Goal: Task Accomplishment & Management: Manage account settings

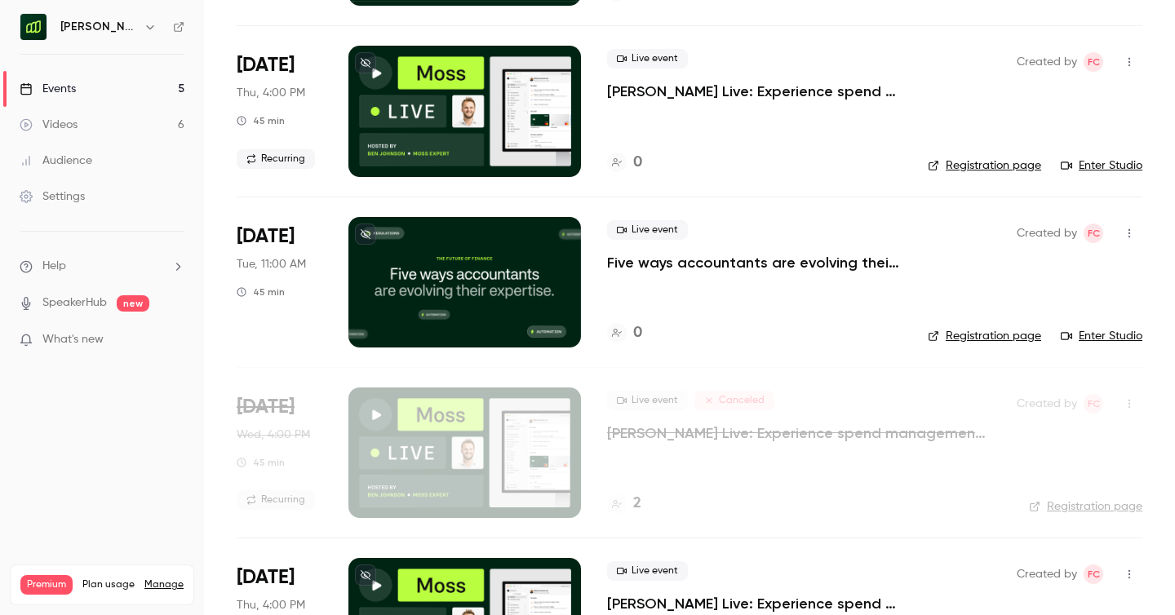
scroll to position [282, 0]
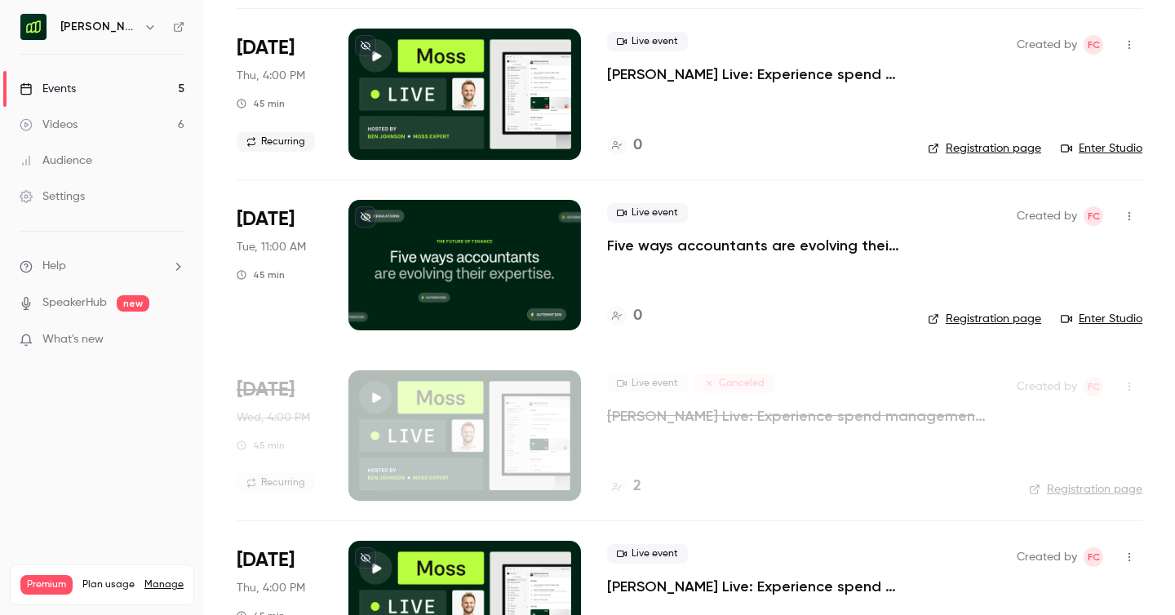
click at [144, 27] on icon "button" at bounding box center [150, 26] width 13 height 13
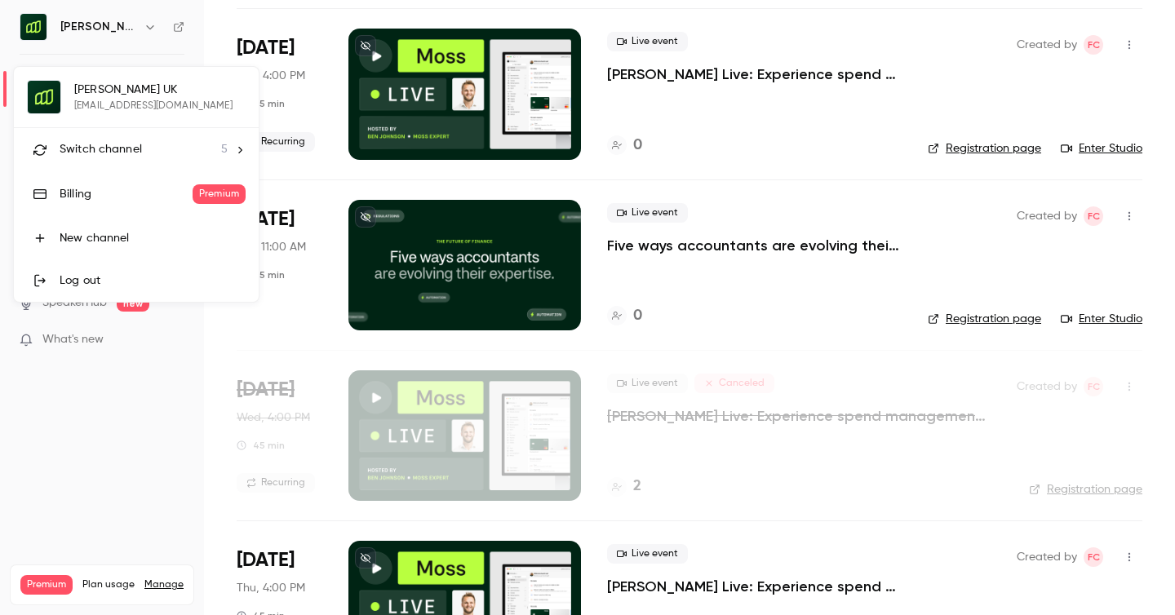
click at [97, 32] on div at bounding box center [587, 307] width 1175 height 615
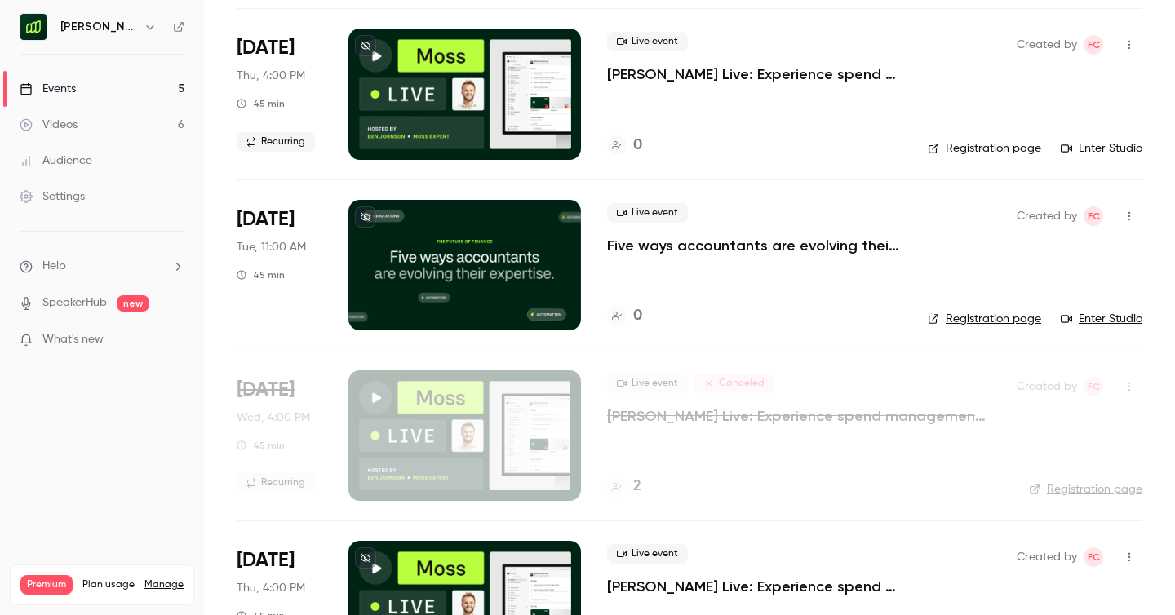
click at [140, 26] on button "button" at bounding box center [150, 27] width 20 height 20
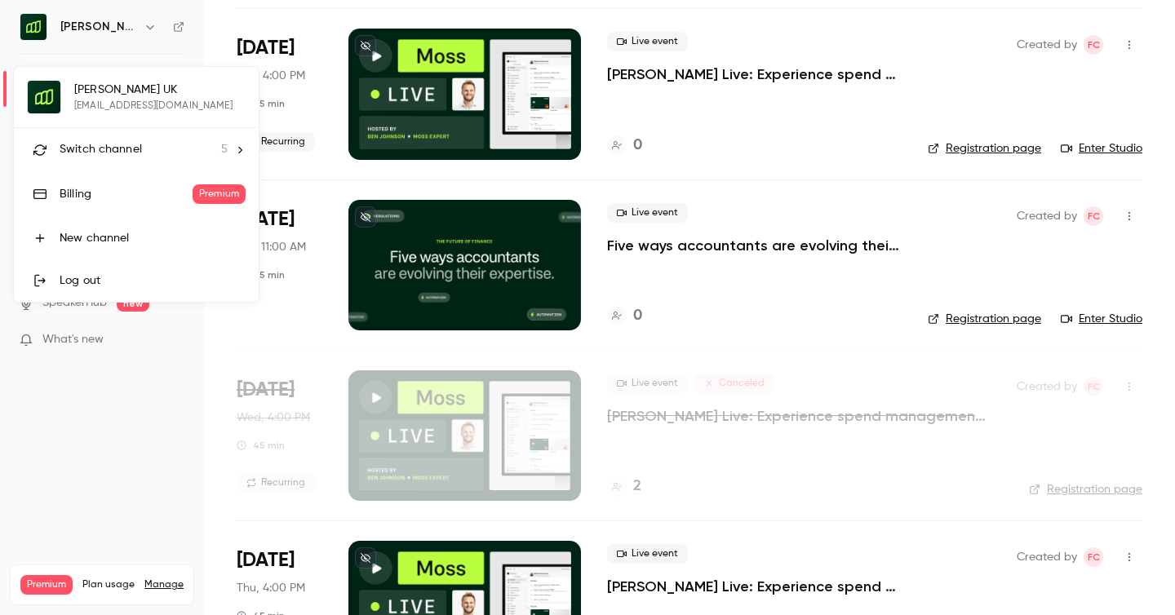
click at [109, 154] on span "Switch channel" at bounding box center [101, 149] width 82 height 17
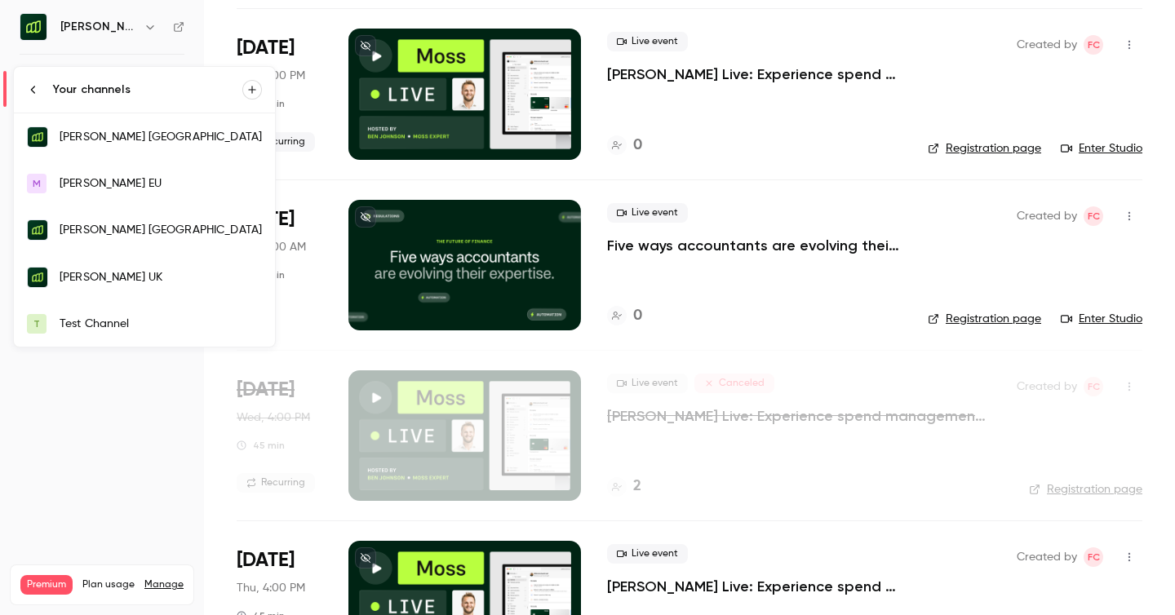
click at [90, 266] on link "[PERSON_NAME] UK" at bounding box center [144, 277] width 261 height 47
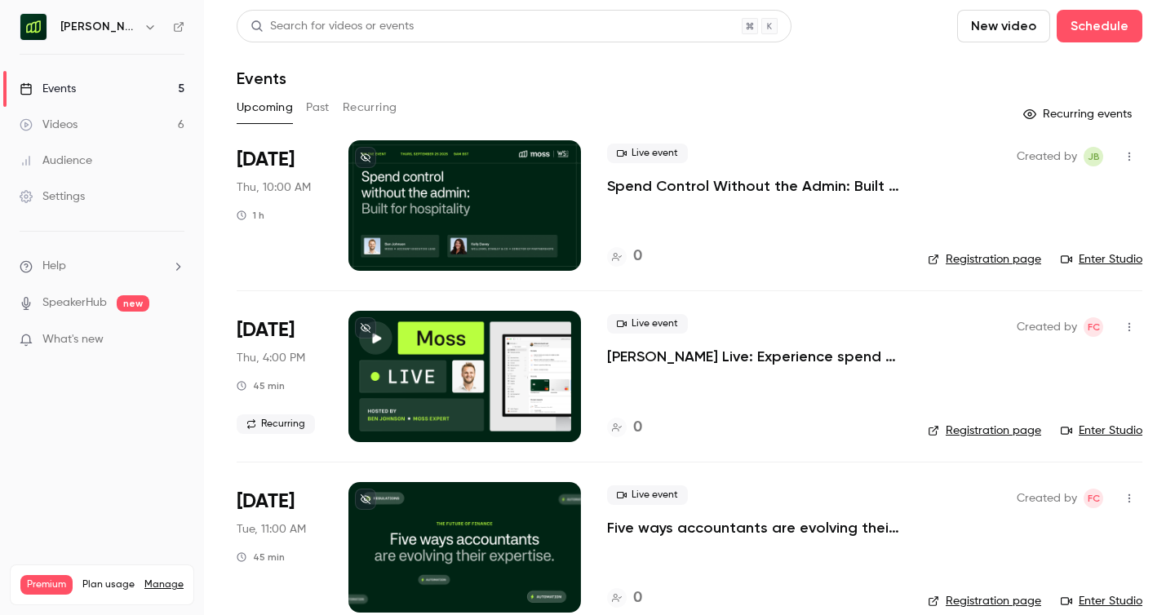
click at [146, 28] on icon "button" at bounding box center [149, 27] width 7 height 4
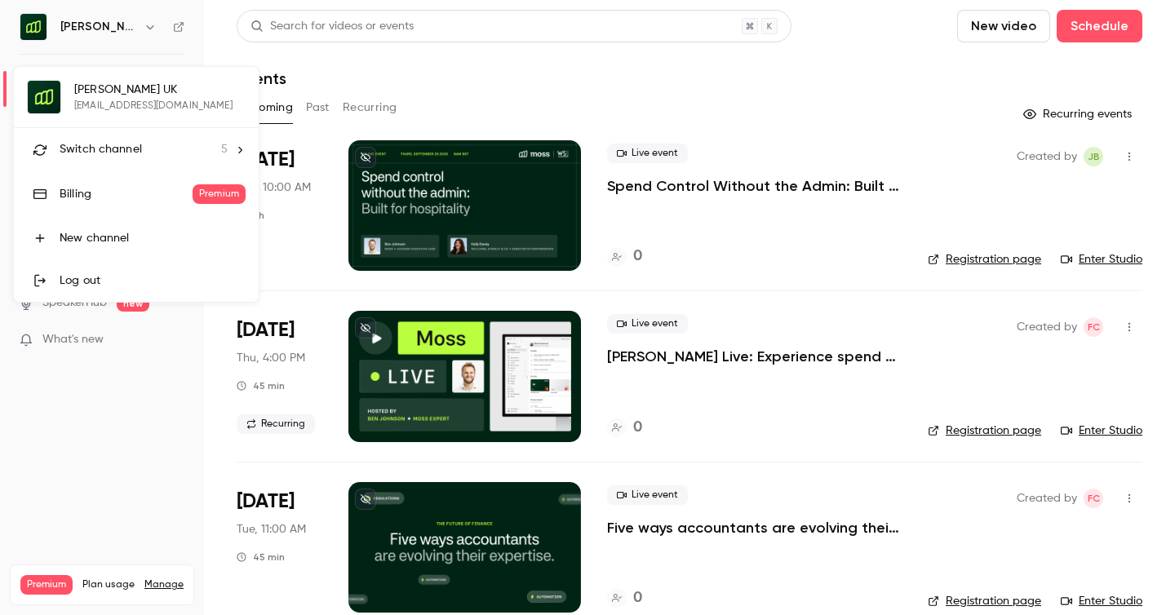
click at [97, 147] on span "Switch channel" at bounding box center [101, 149] width 82 height 17
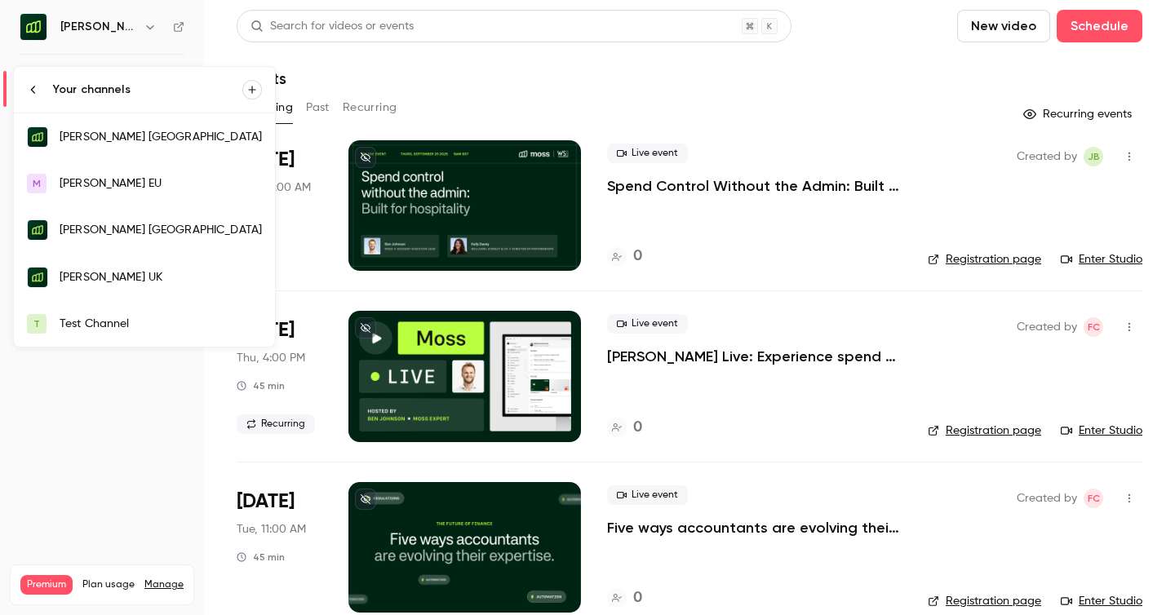
click at [501, 86] on div at bounding box center [587, 307] width 1175 height 615
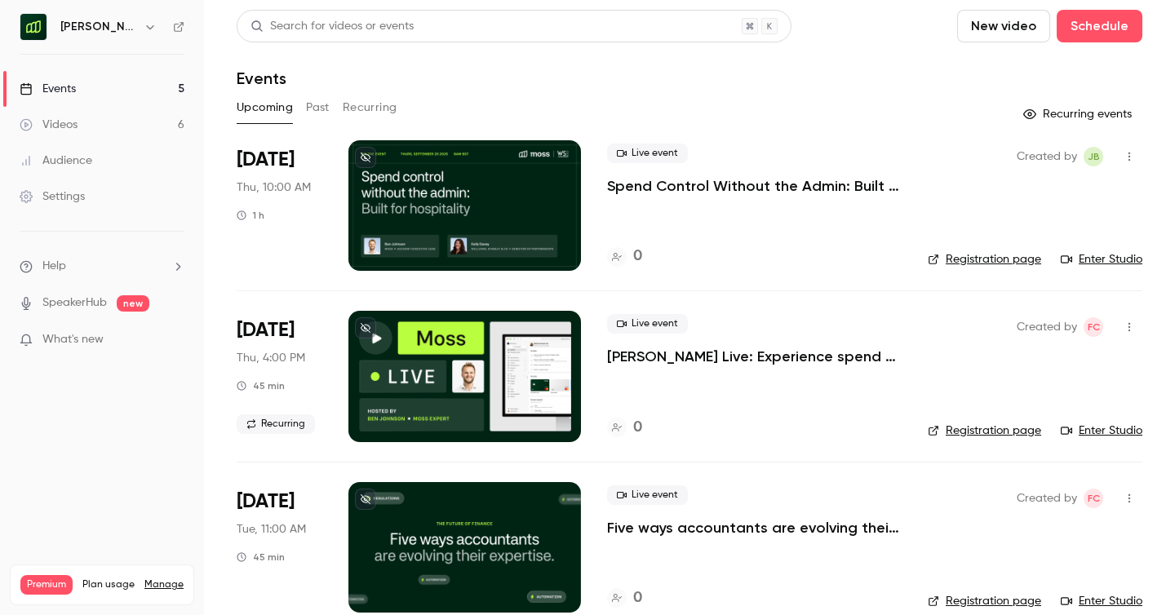
click at [796, 184] on p "Spend Control Without the Admin: Built for Hospitality" at bounding box center [754, 186] width 295 height 20
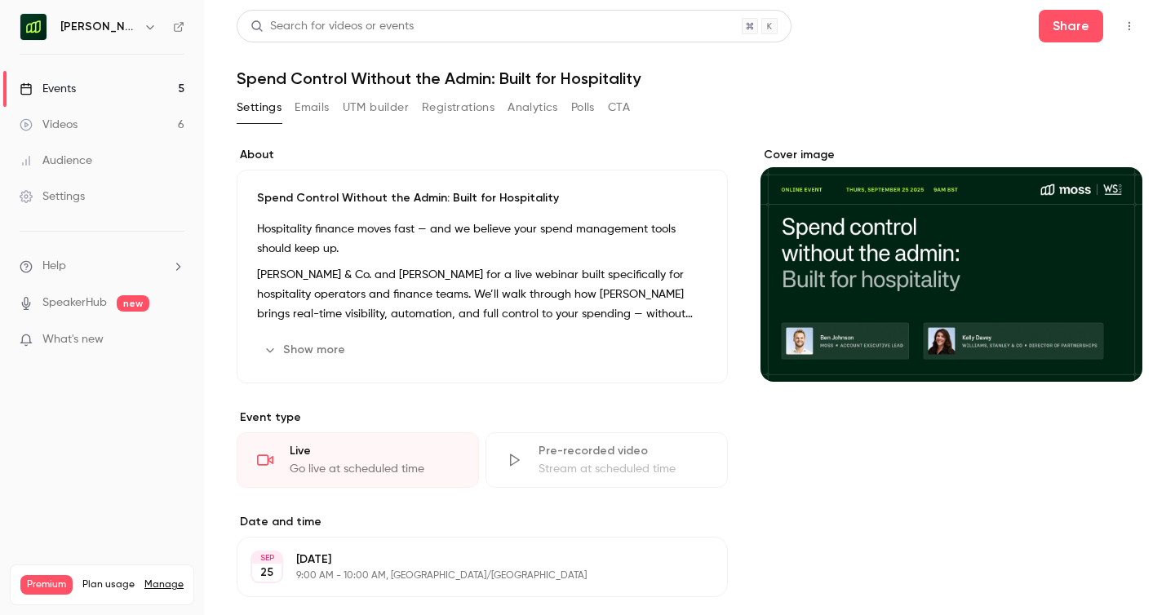
click at [301, 112] on button "Emails" at bounding box center [312, 108] width 34 height 26
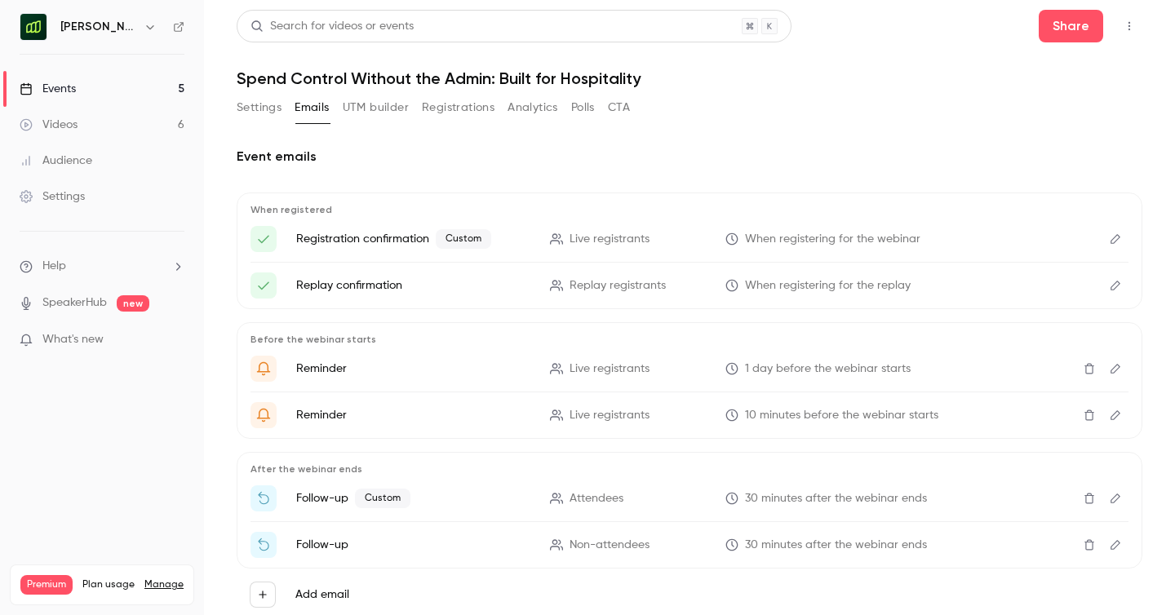
click at [1112, 369] on icon "Edit" at bounding box center [1115, 369] width 10 height 10
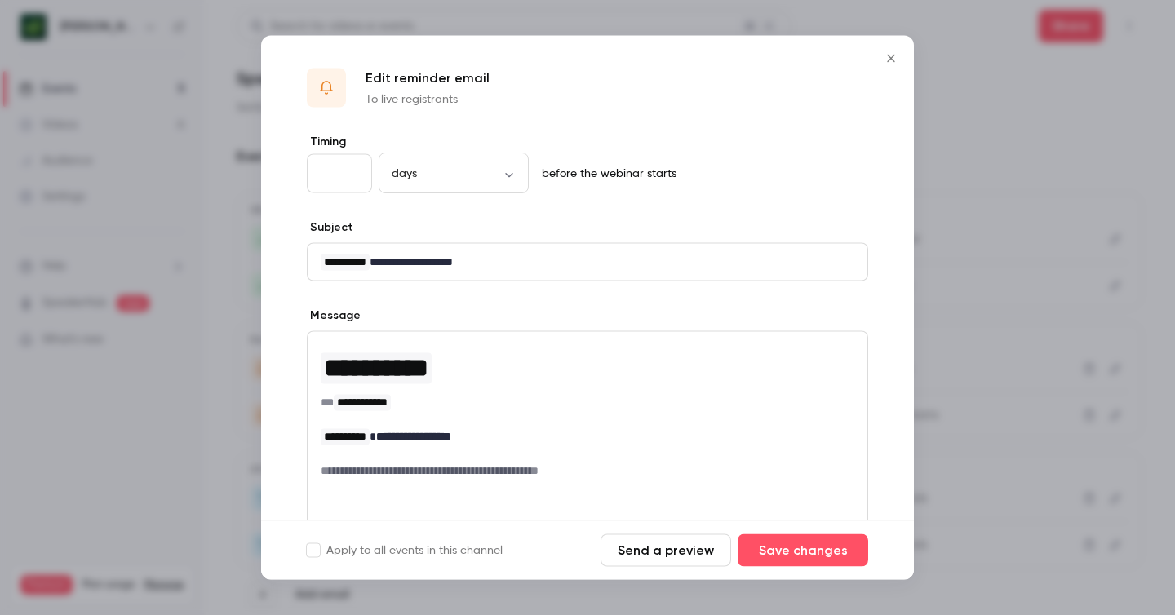
click at [693, 552] on button "Send a preview" at bounding box center [666, 550] width 131 height 33
click at [884, 58] on icon "Close" at bounding box center [891, 58] width 20 height 13
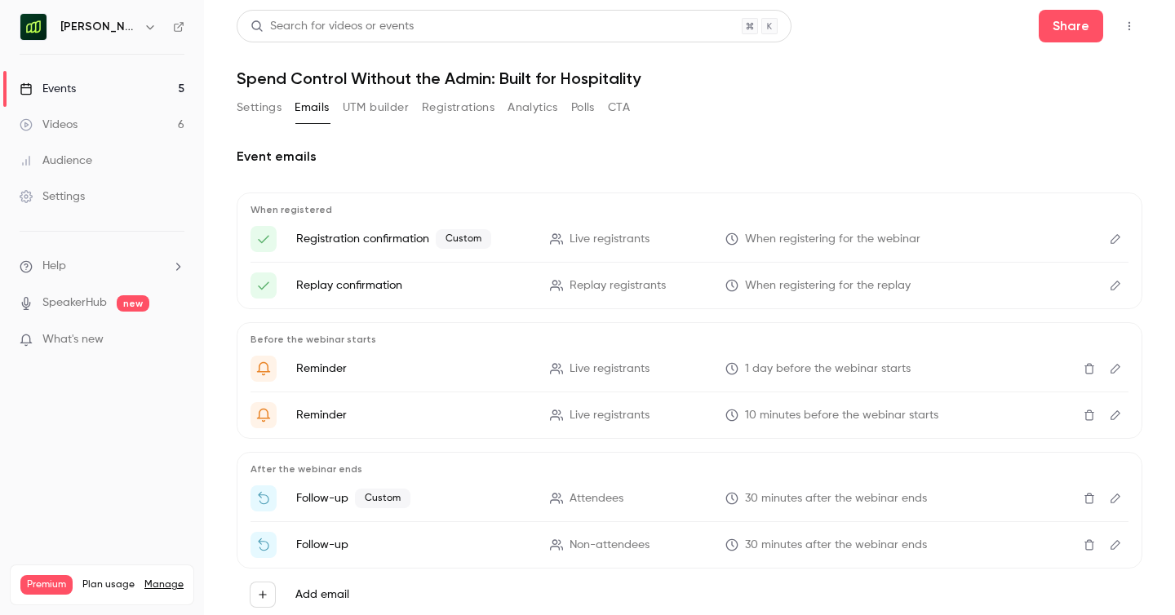
click at [144, 29] on icon "button" at bounding box center [150, 26] width 13 height 13
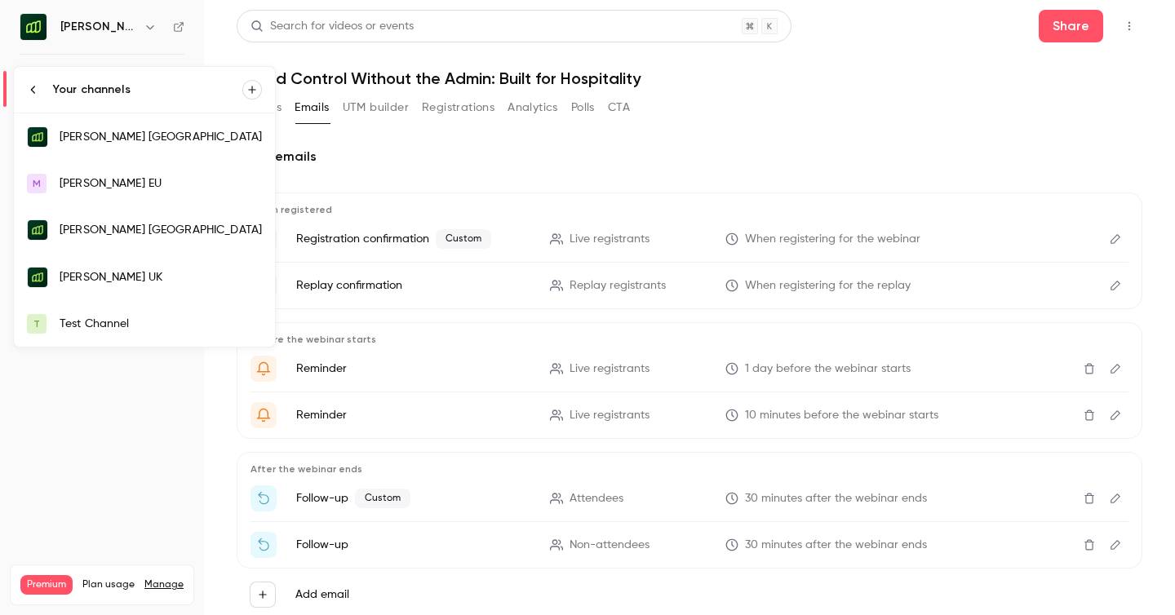
click at [137, 144] on div "[PERSON_NAME] [GEOGRAPHIC_DATA]" at bounding box center [161, 137] width 202 height 16
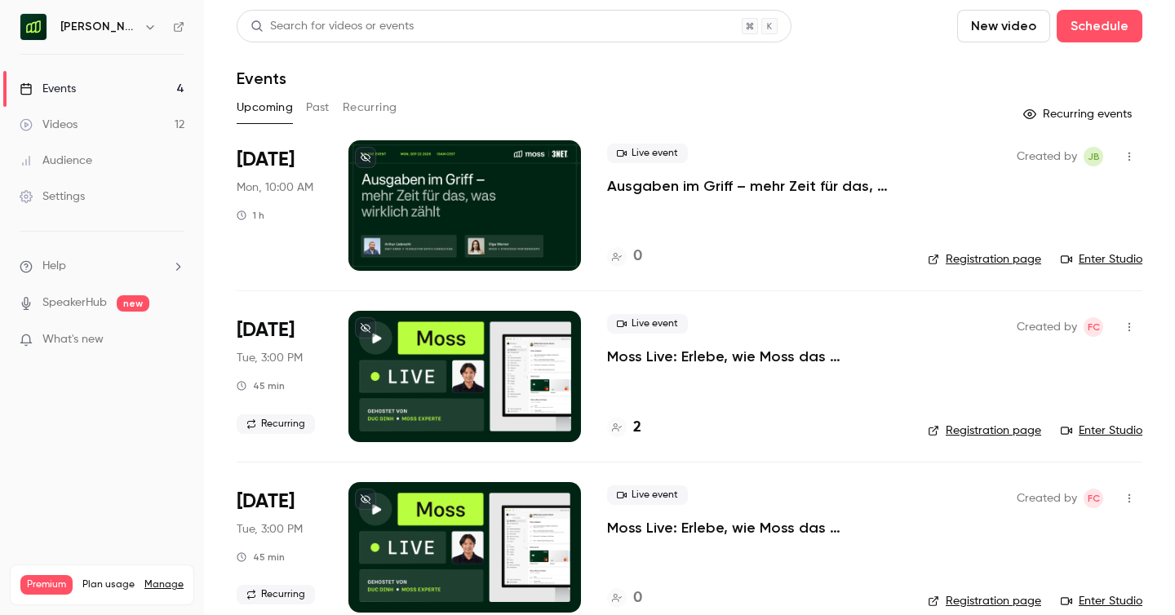
click at [65, 200] on div "Settings" at bounding box center [52, 196] width 65 height 16
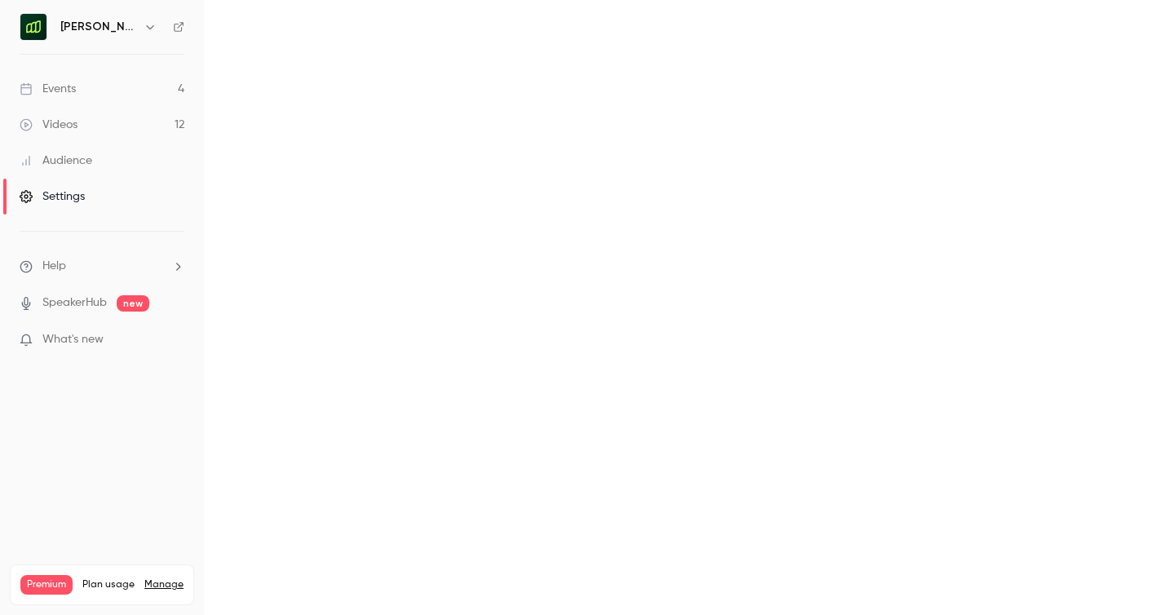
scroll to position [7, 0]
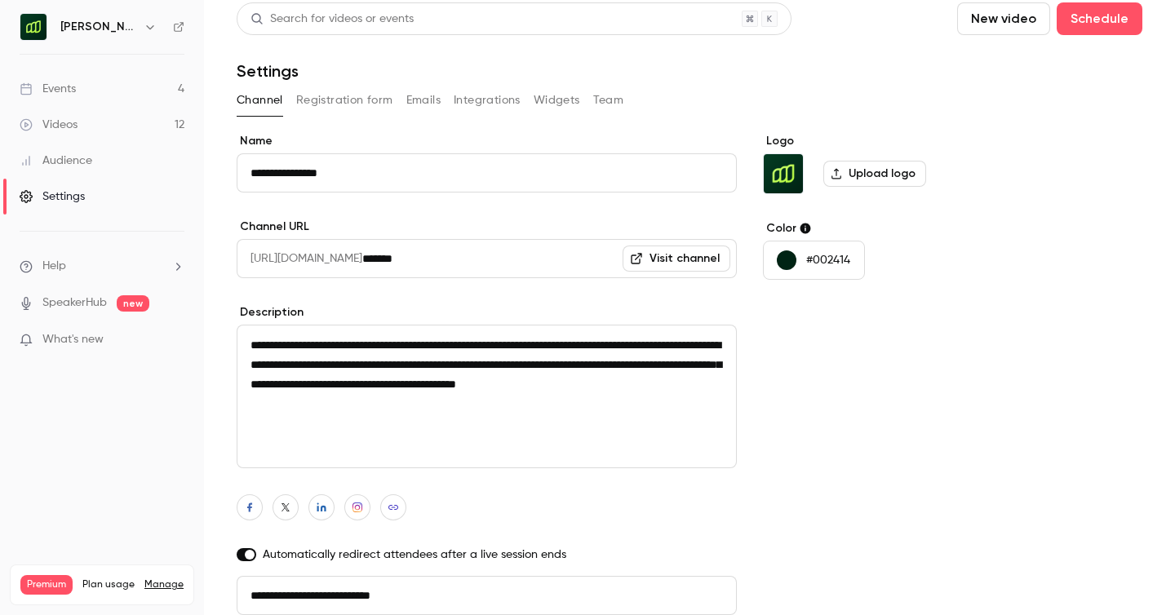
drag, startPoint x: 350, startPoint y: 179, endPoint x: 280, endPoint y: 170, distance: 70.7
click at [280, 170] on input "**********" at bounding box center [487, 172] width 500 height 39
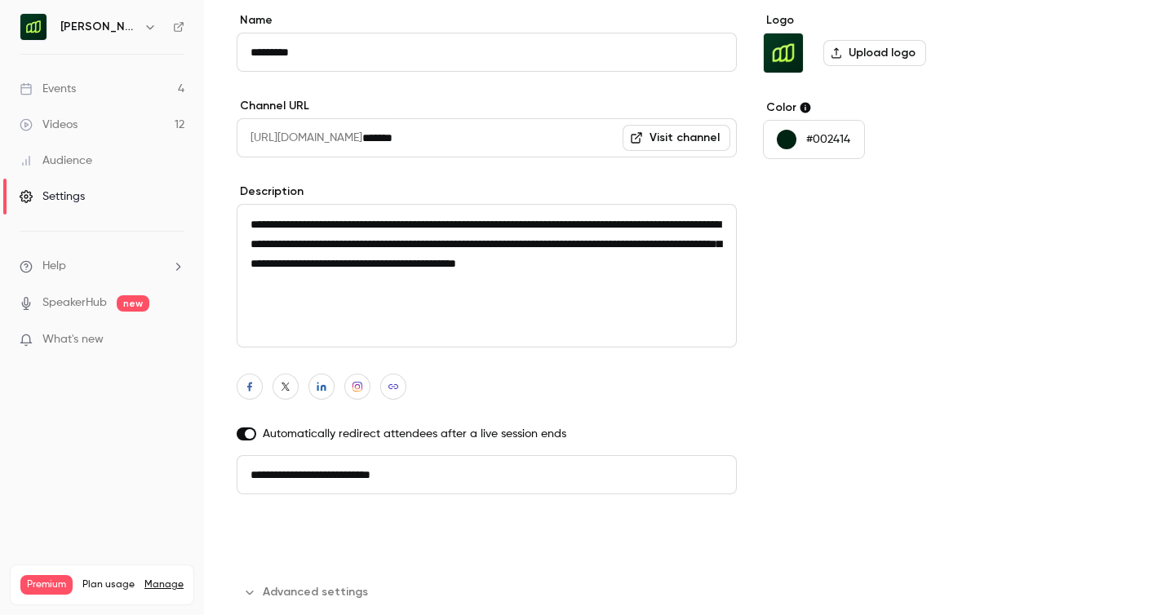
click at [328, 541] on button "Update channel" at bounding box center [302, 537] width 130 height 33
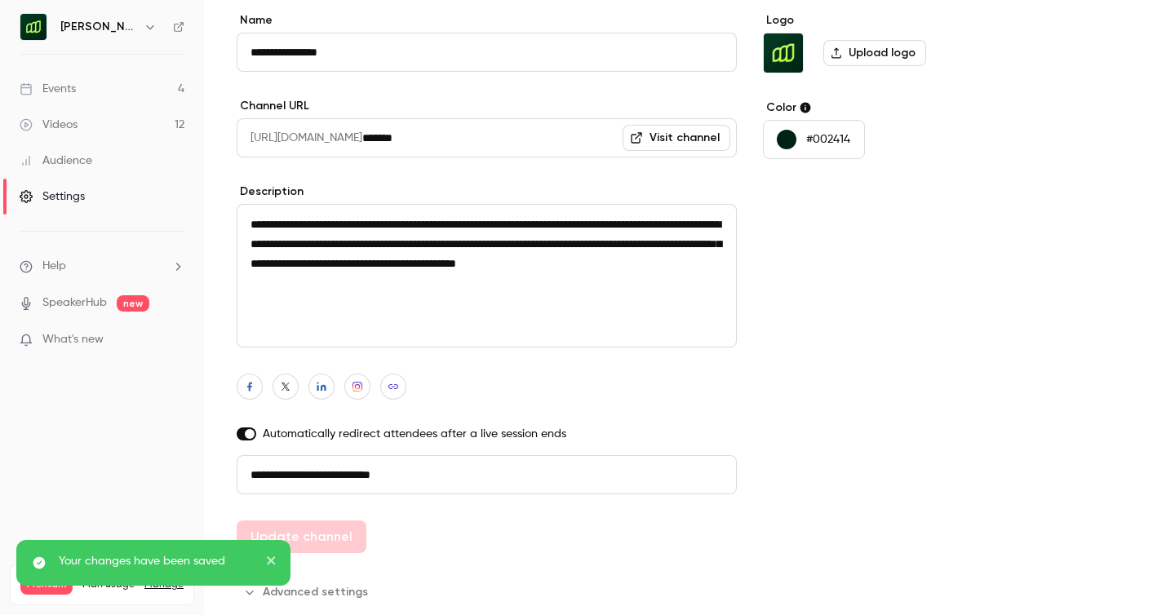
type input "*********"
click at [140, 22] on button "button" at bounding box center [150, 27] width 20 height 20
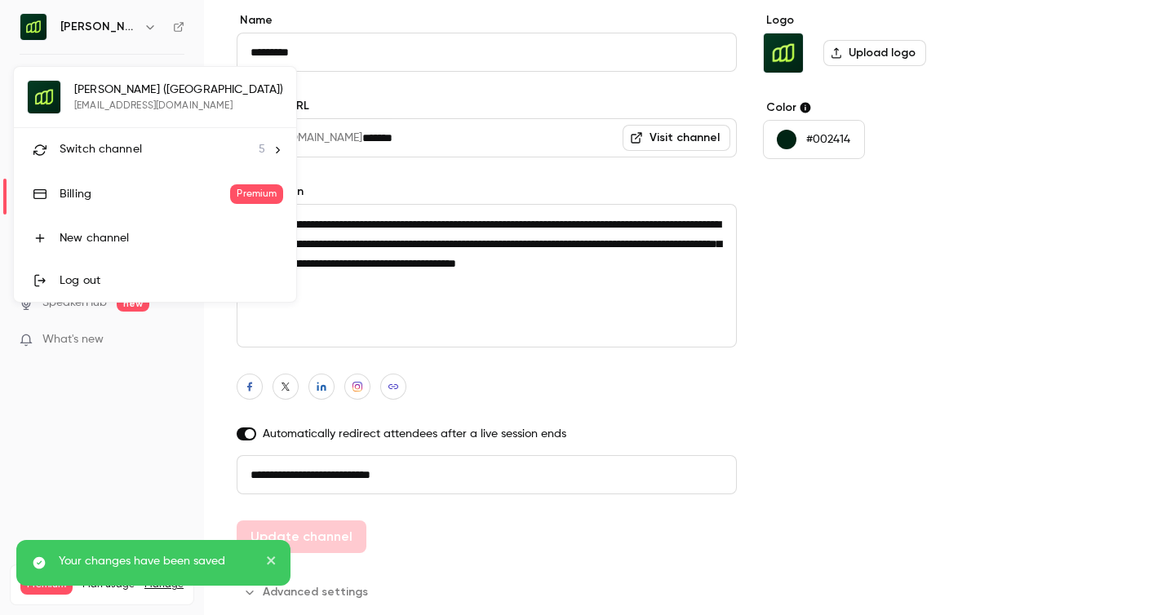
click at [112, 153] on span "Switch channel" at bounding box center [101, 149] width 82 height 17
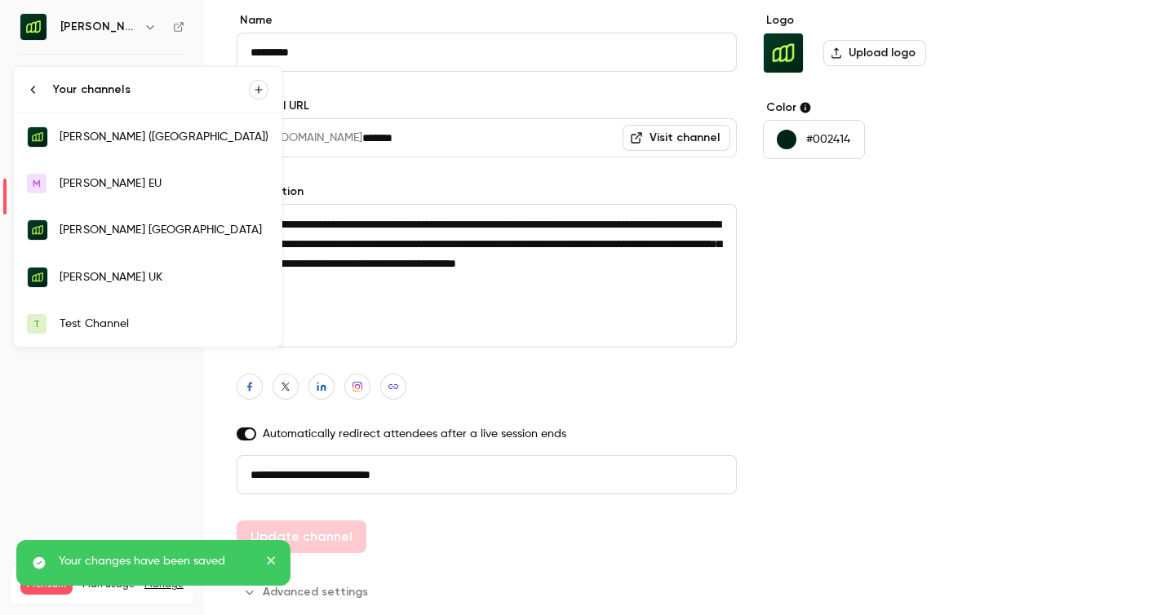
click at [111, 232] on div "[PERSON_NAME] [GEOGRAPHIC_DATA]" at bounding box center [164, 230] width 209 height 16
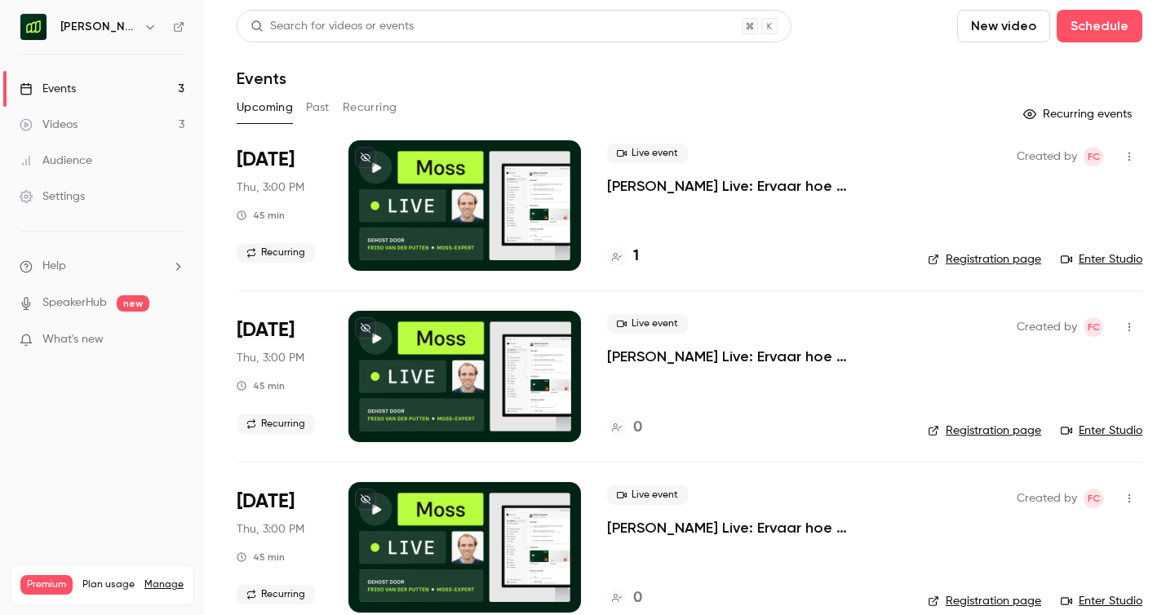
click at [143, 27] on button "button" at bounding box center [150, 27] width 20 height 20
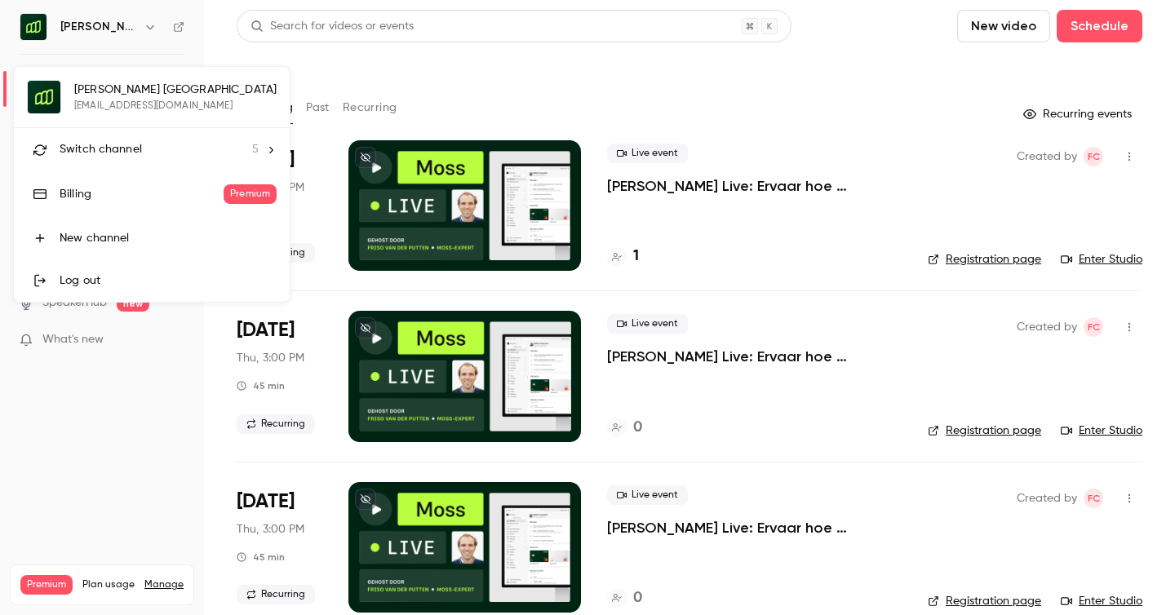
click at [350, 59] on div at bounding box center [587, 307] width 1175 height 615
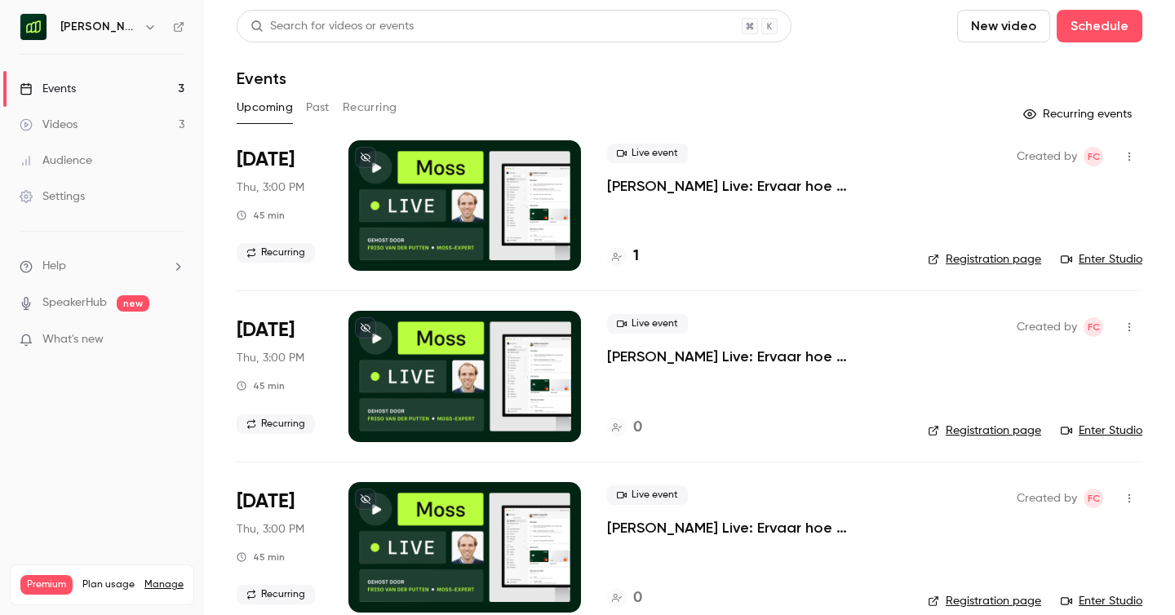
click at [55, 196] on div "Settings" at bounding box center [52, 196] width 65 height 16
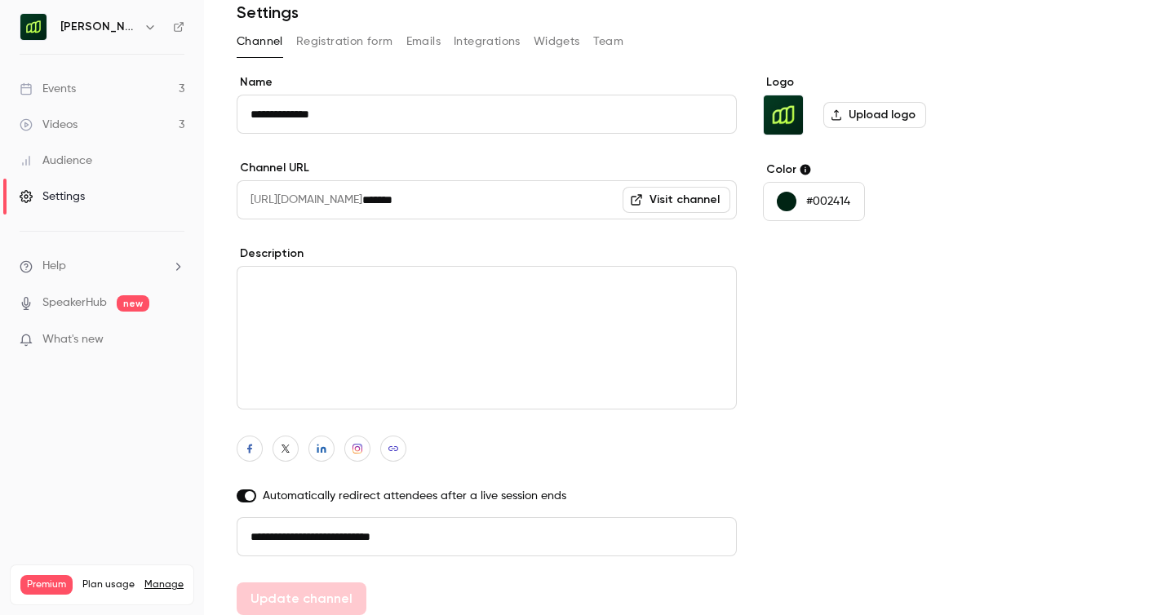
scroll to position [94, 0]
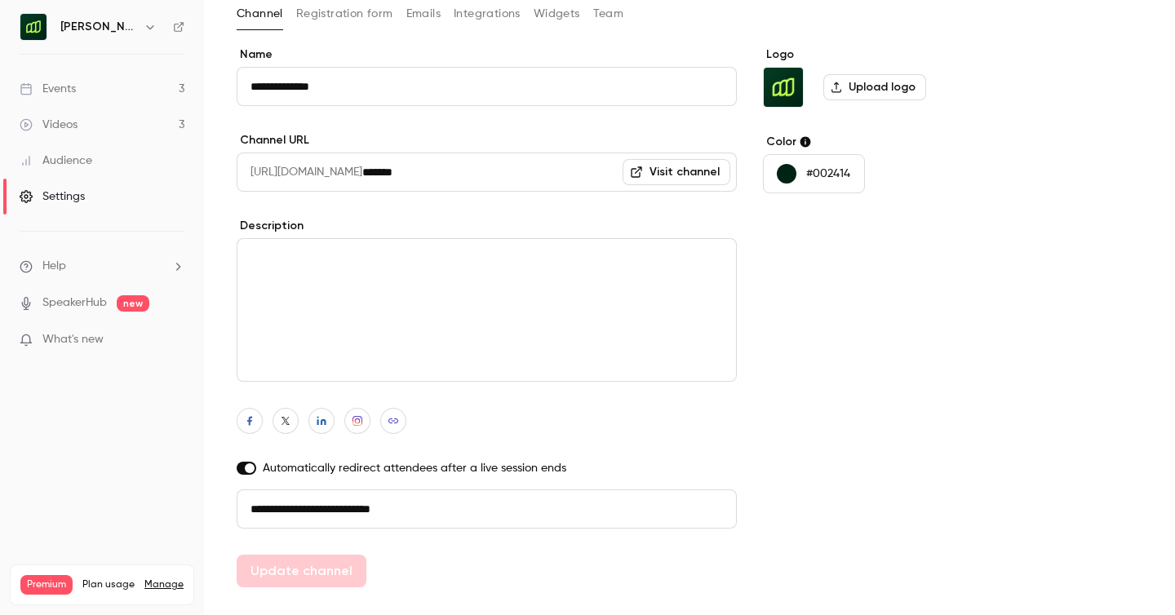
drag, startPoint x: 343, startPoint y: 91, endPoint x: 286, endPoint y: 89, distance: 57.1
click at [286, 89] on input "**********" at bounding box center [487, 86] width 500 height 39
click at [319, 577] on button "Update channel" at bounding box center [302, 571] width 130 height 33
type input "*********"
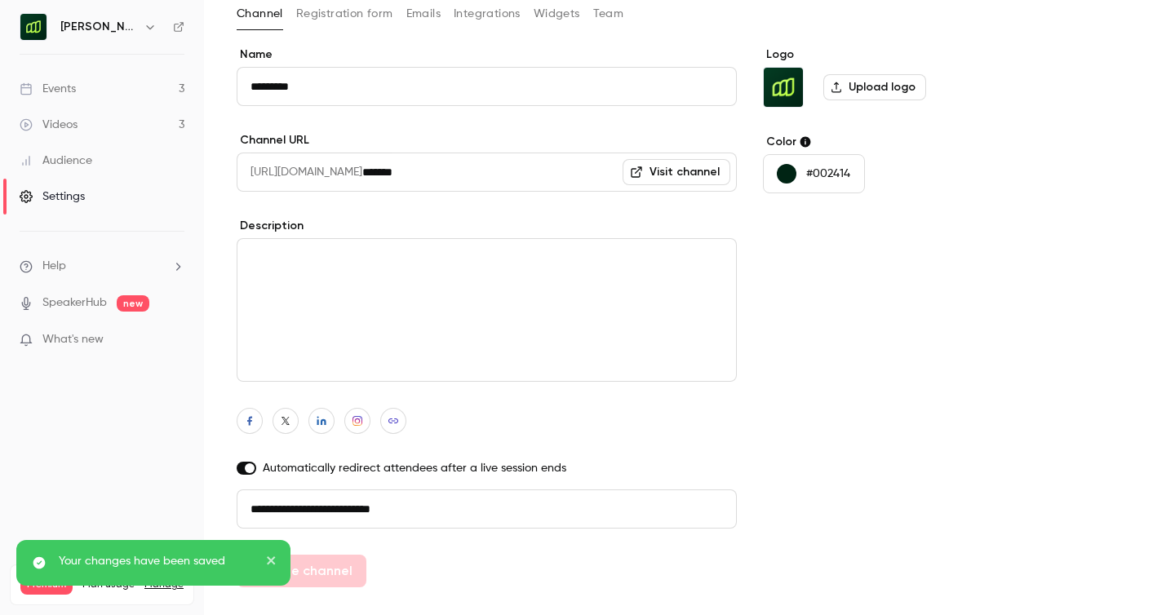
click at [146, 25] on icon "button" at bounding box center [149, 27] width 7 height 4
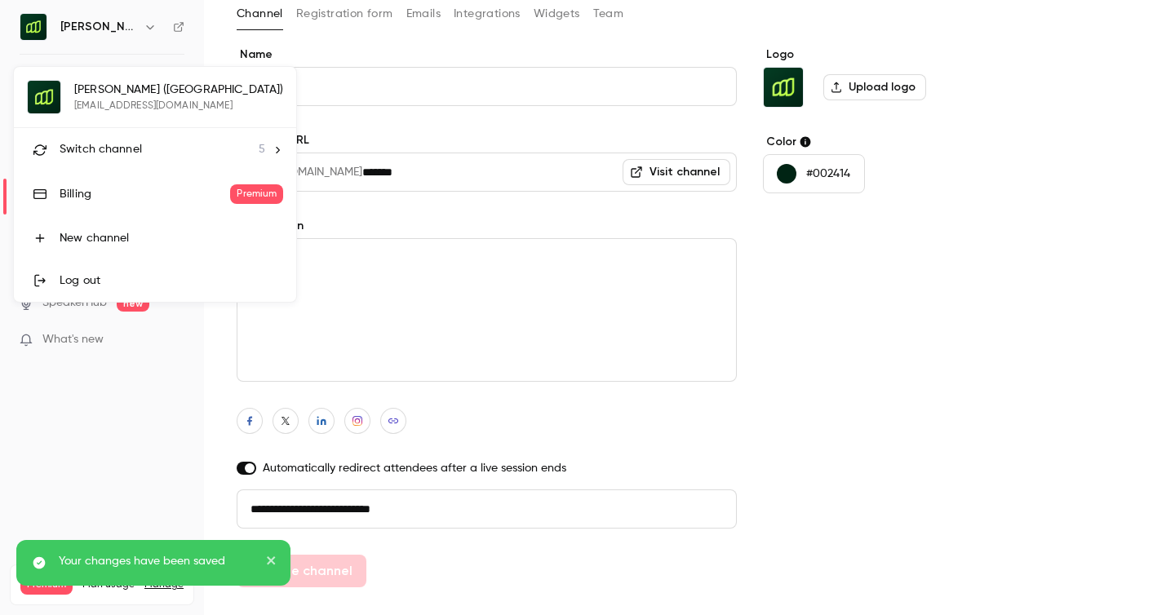
click at [123, 140] on li "Switch channel 5" at bounding box center [155, 149] width 282 height 43
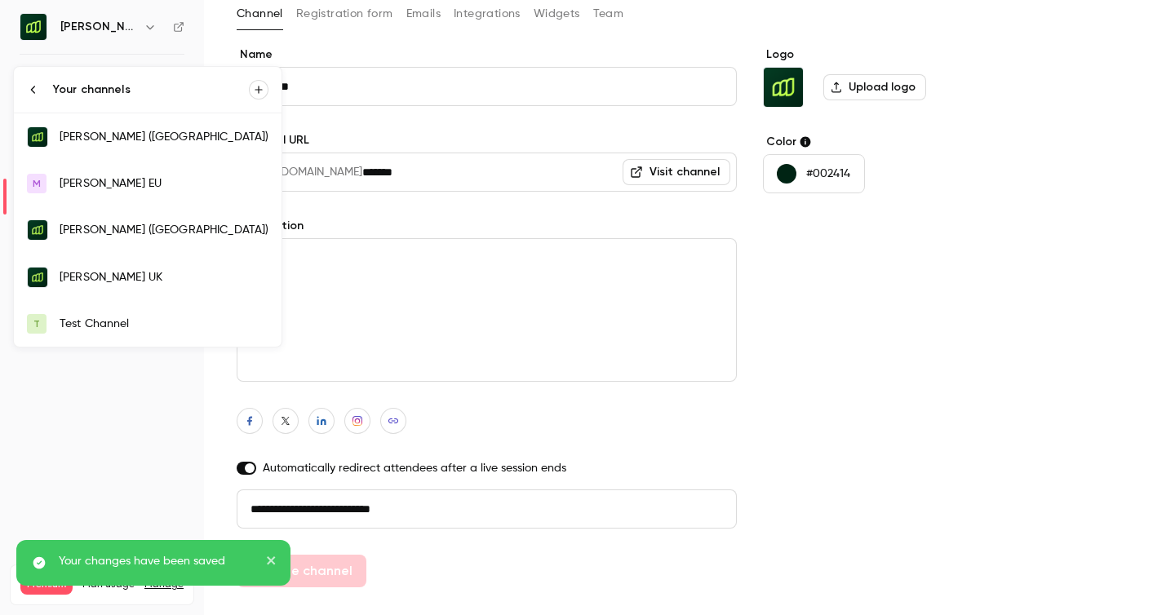
click at [113, 269] on div "[PERSON_NAME] UK" at bounding box center [164, 277] width 209 height 16
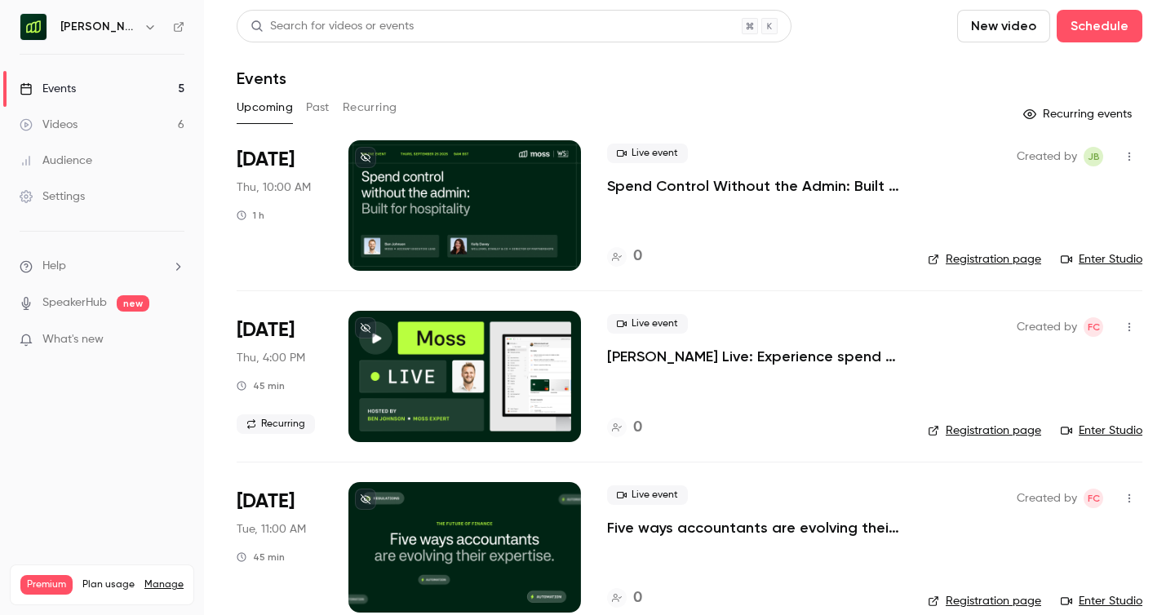
click at [86, 197] on link "Settings" at bounding box center [102, 197] width 204 height 36
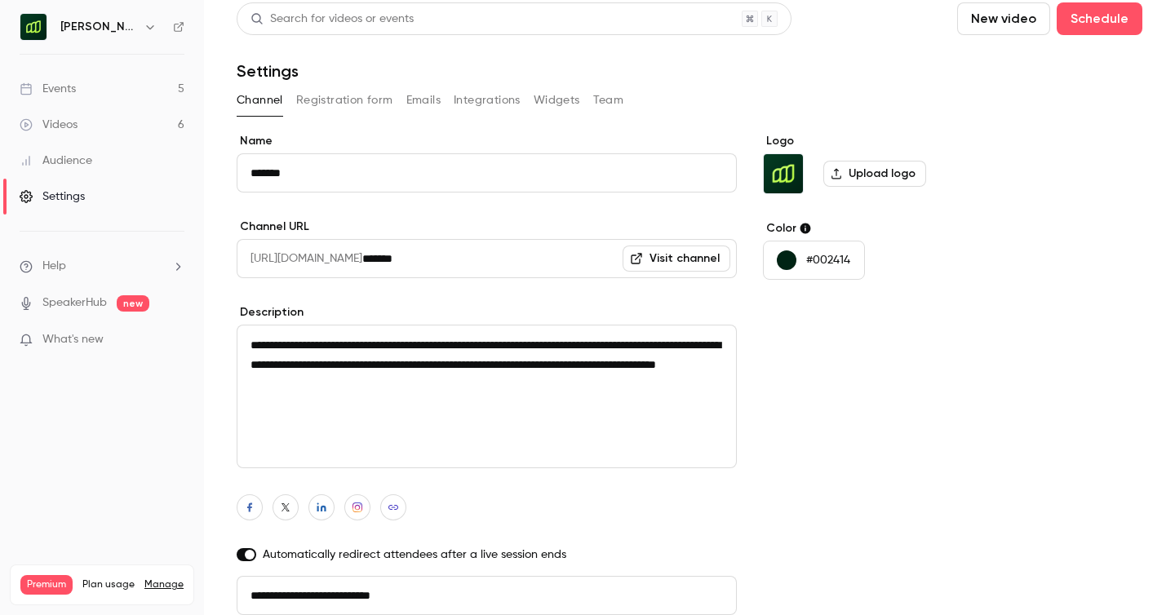
click at [308, 172] on input "*******" at bounding box center [487, 172] width 500 height 39
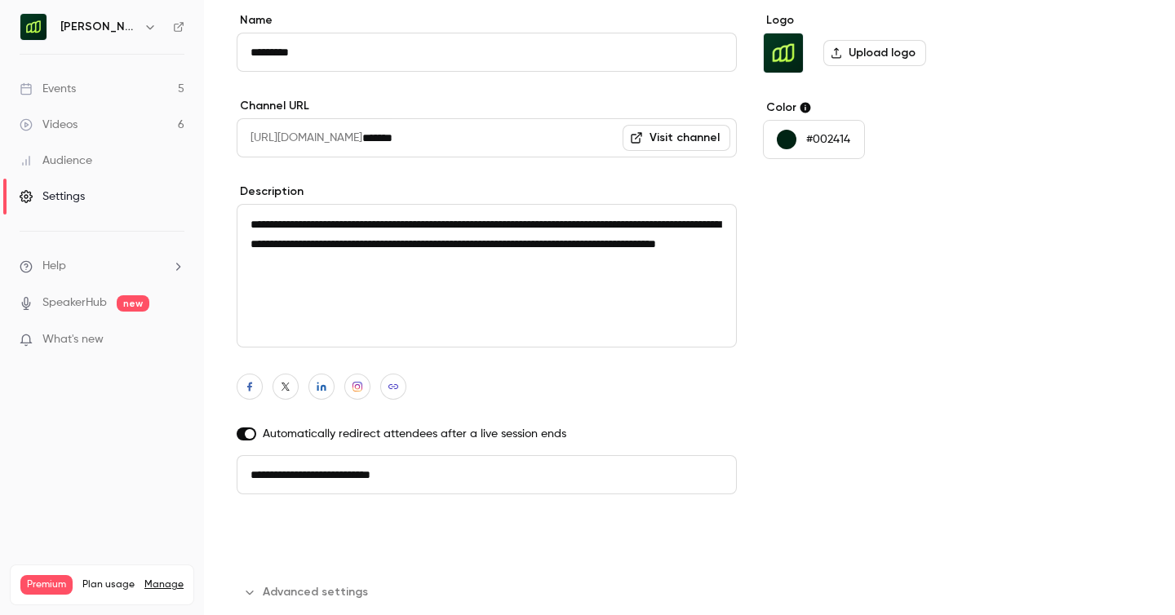
click at [327, 543] on button "Update channel" at bounding box center [302, 537] width 130 height 33
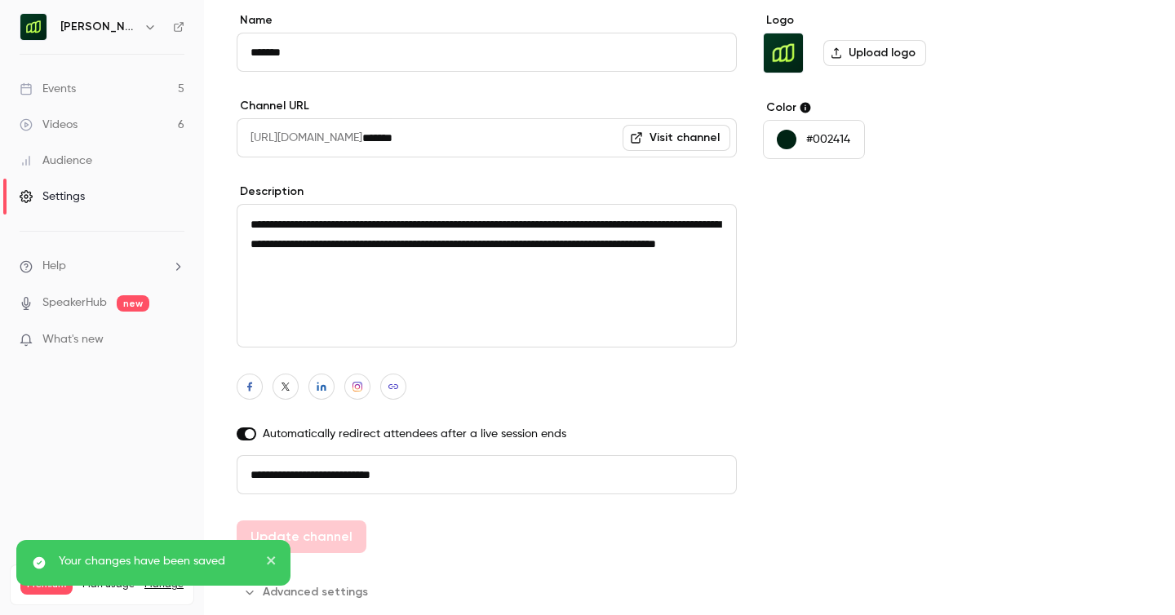
type input "*********"
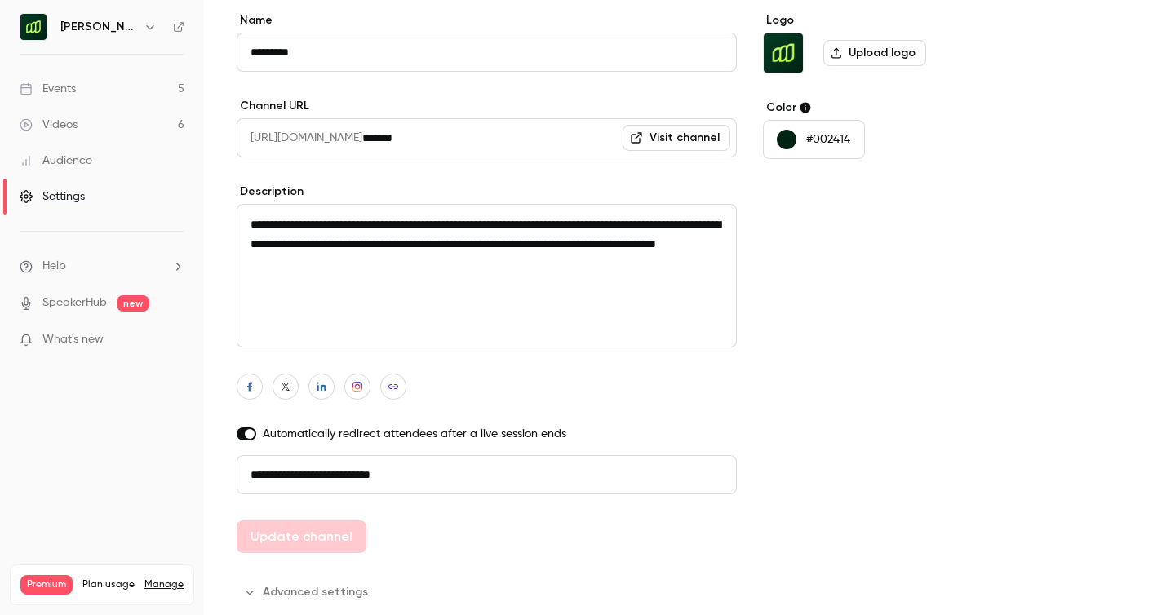
click at [64, 91] on div "Events" at bounding box center [48, 89] width 56 height 16
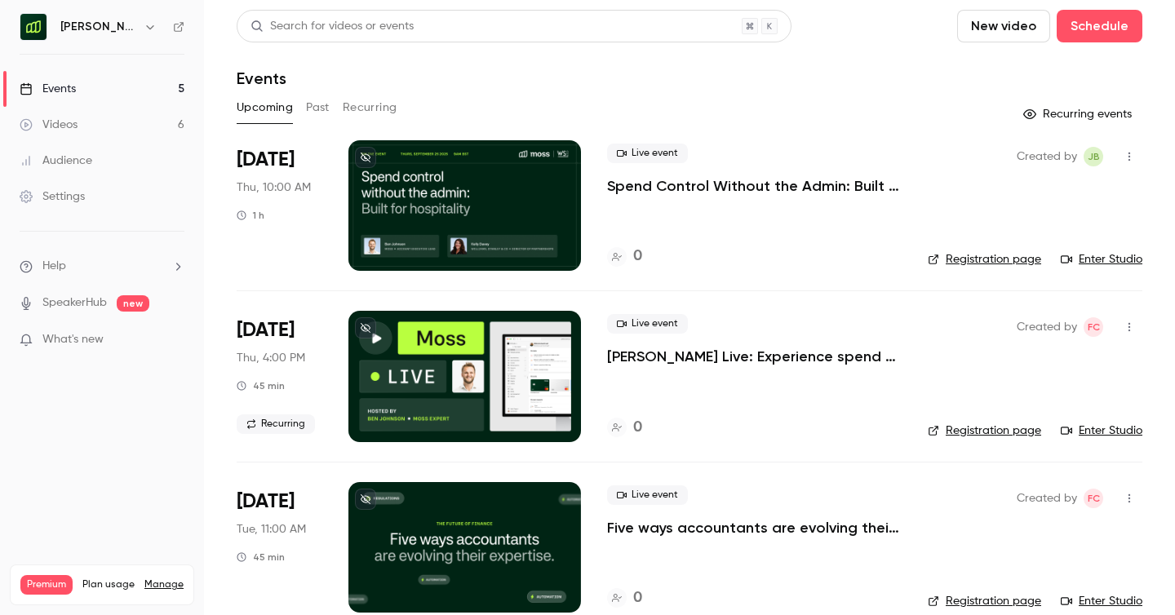
click at [144, 29] on icon "button" at bounding box center [150, 26] width 13 height 13
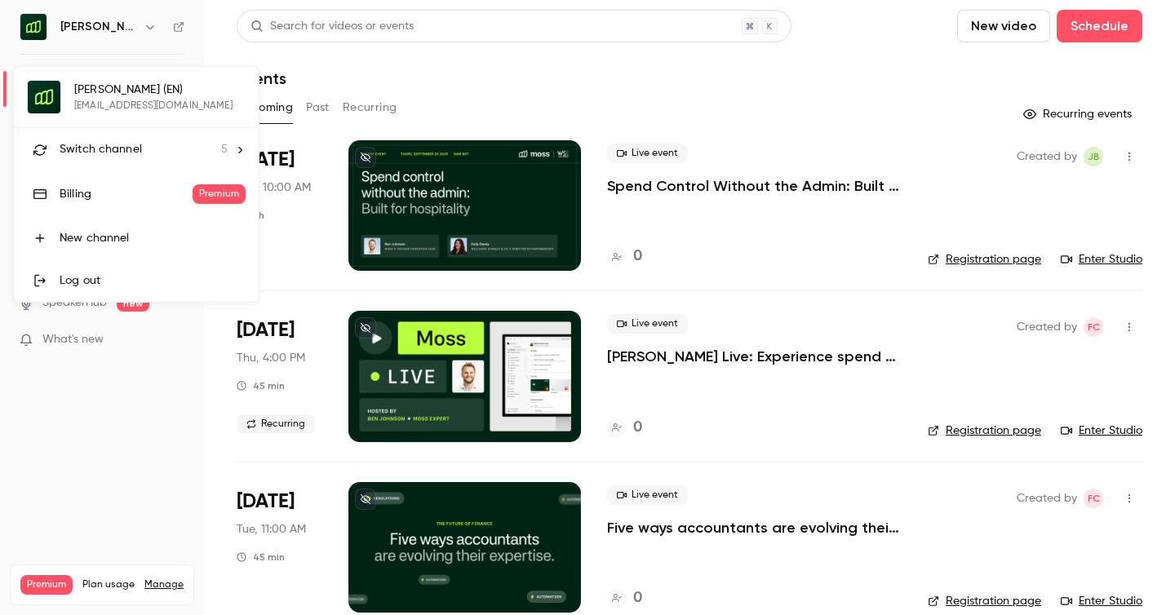
click at [110, 153] on span "Switch channel" at bounding box center [101, 149] width 82 height 17
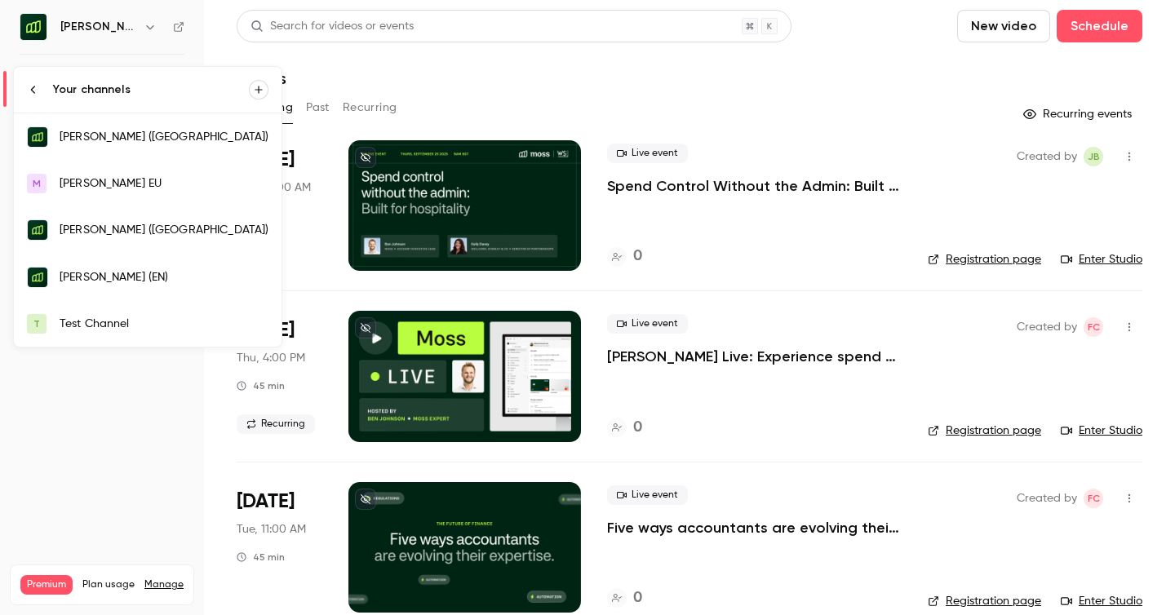
click at [107, 180] on div "[PERSON_NAME] EU" at bounding box center [164, 183] width 209 height 16
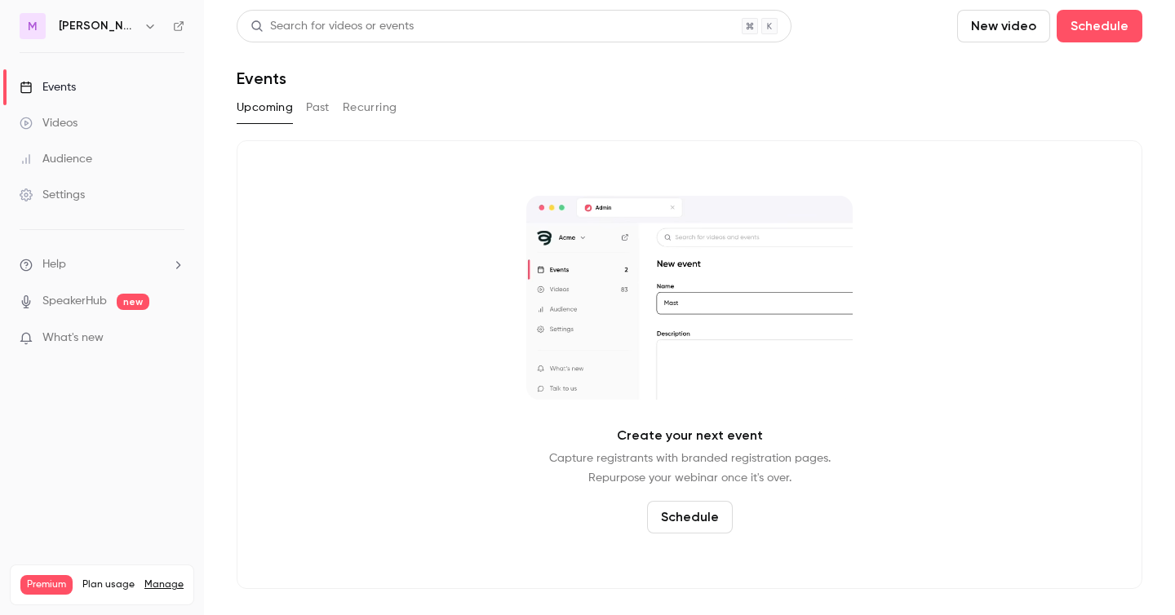
click at [66, 190] on div "Settings" at bounding box center [52, 195] width 65 height 16
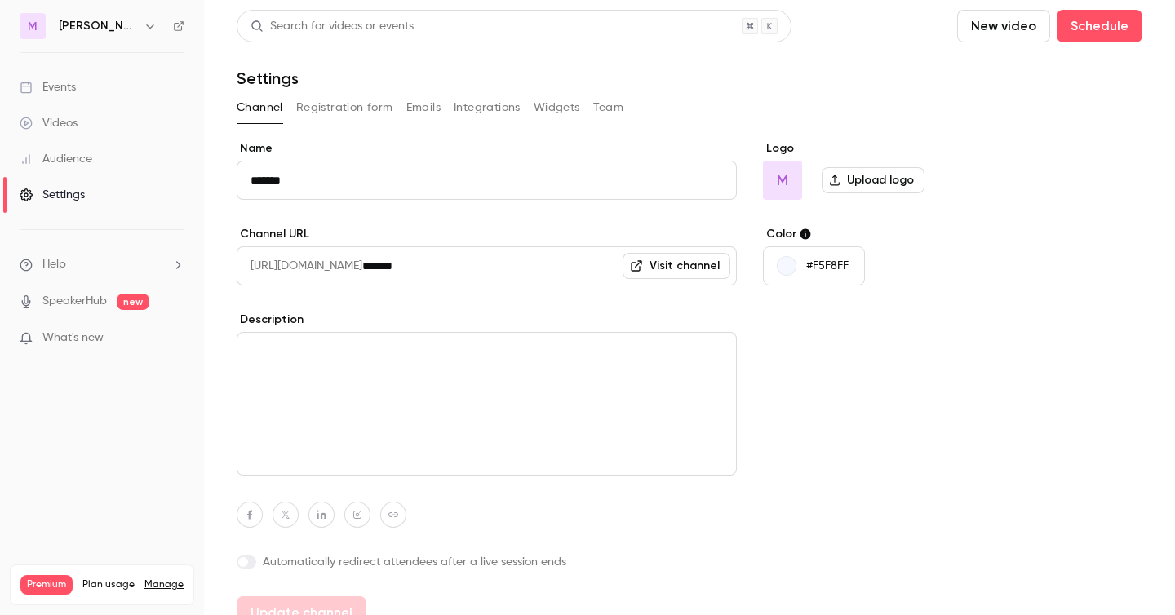
scroll to position [76, 0]
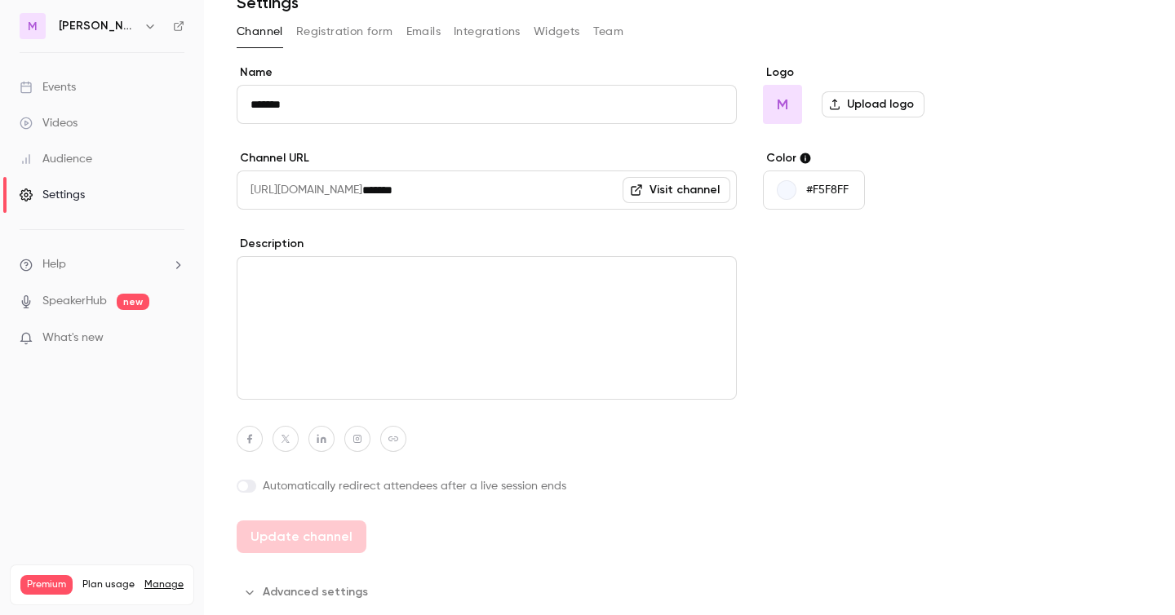
click at [296, 596] on button "Advanced settings" at bounding box center [307, 592] width 141 height 26
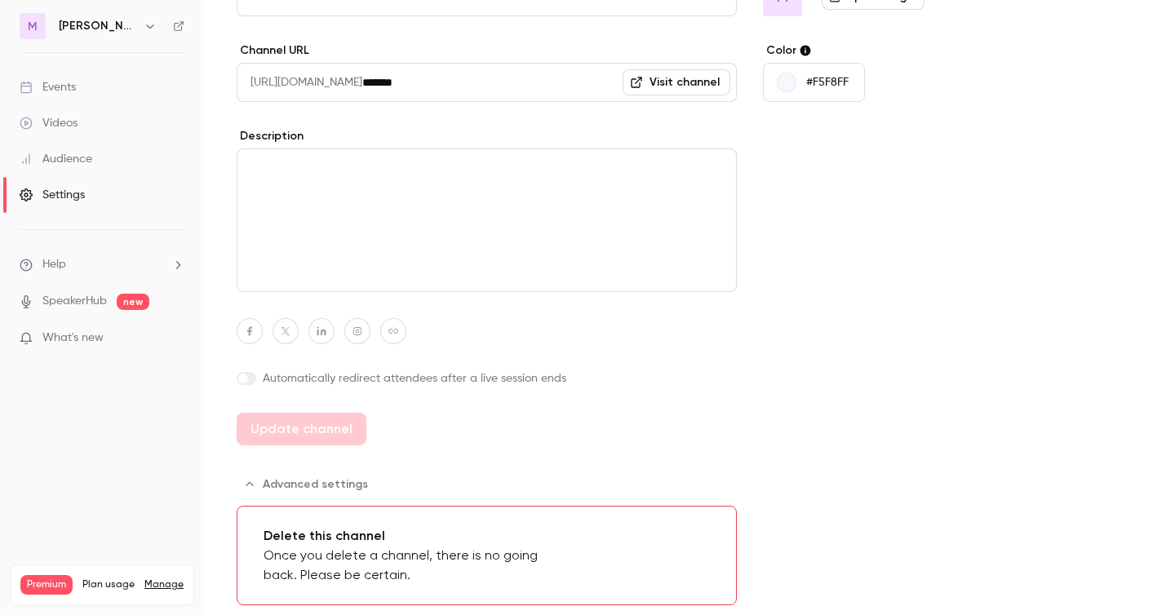
click at [679, 563] on button "Delete channel" at bounding box center [648, 555] width 123 height 33
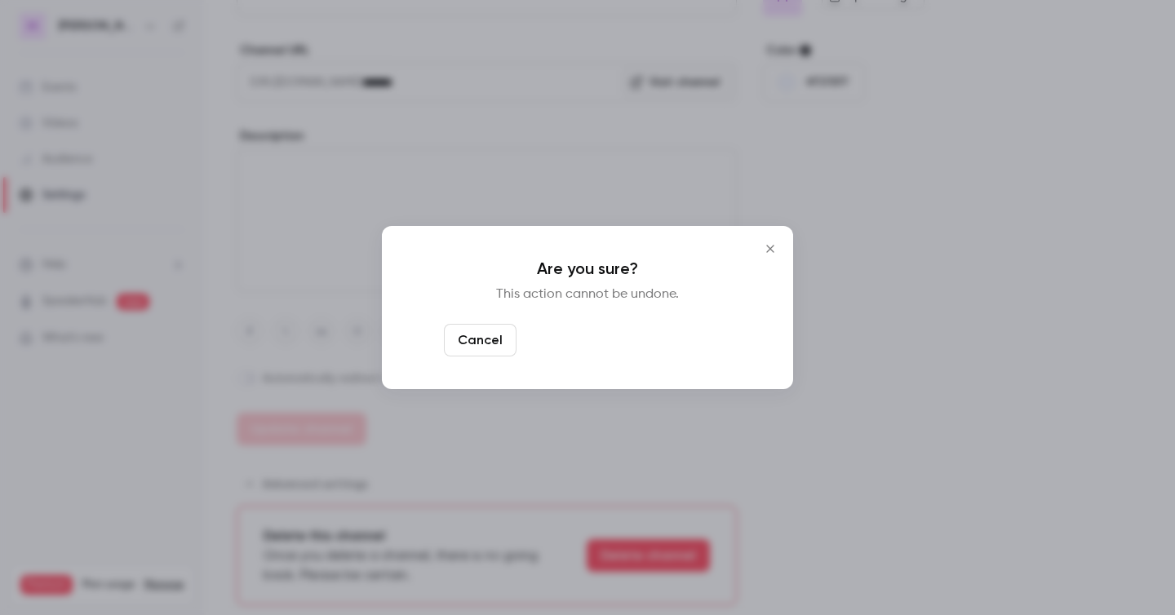
click at [672, 352] on button "I want to delete this channel" at bounding box center [627, 340] width 208 height 33
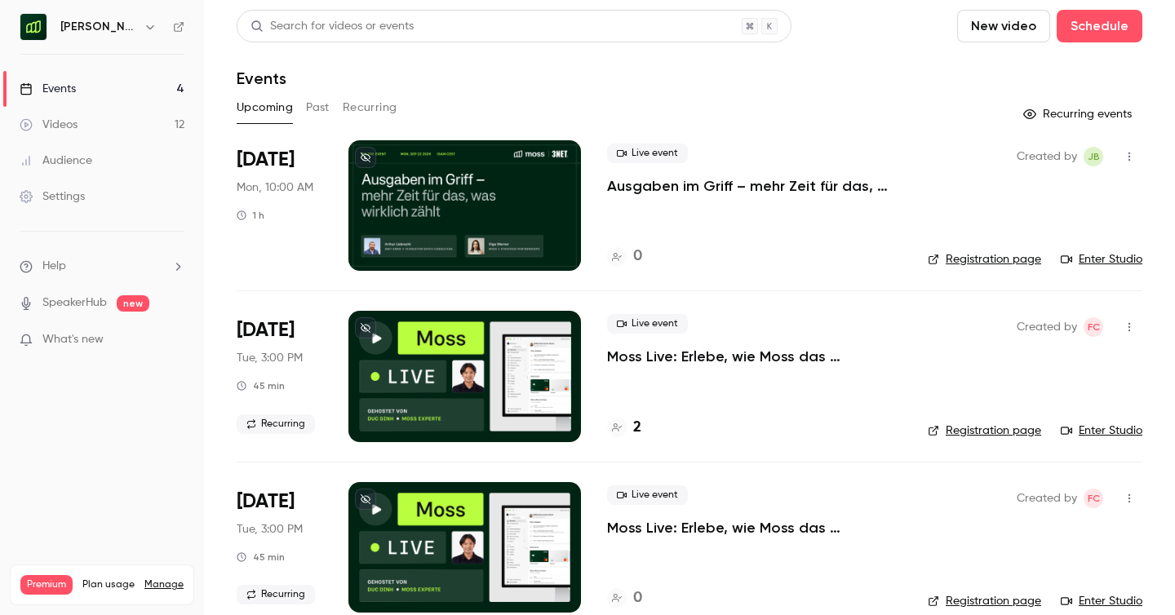
click at [144, 28] on icon "button" at bounding box center [150, 26] width 13 height 13
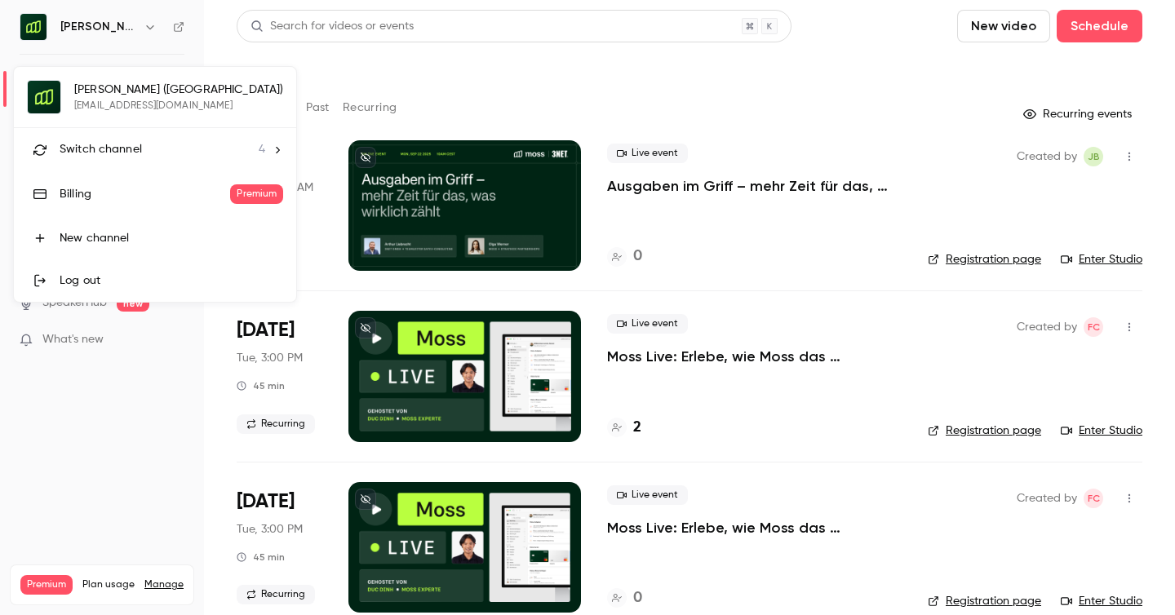
click at [130, 145] on span "Switch channel" at bounding box center [101, 149] width 82 height 17
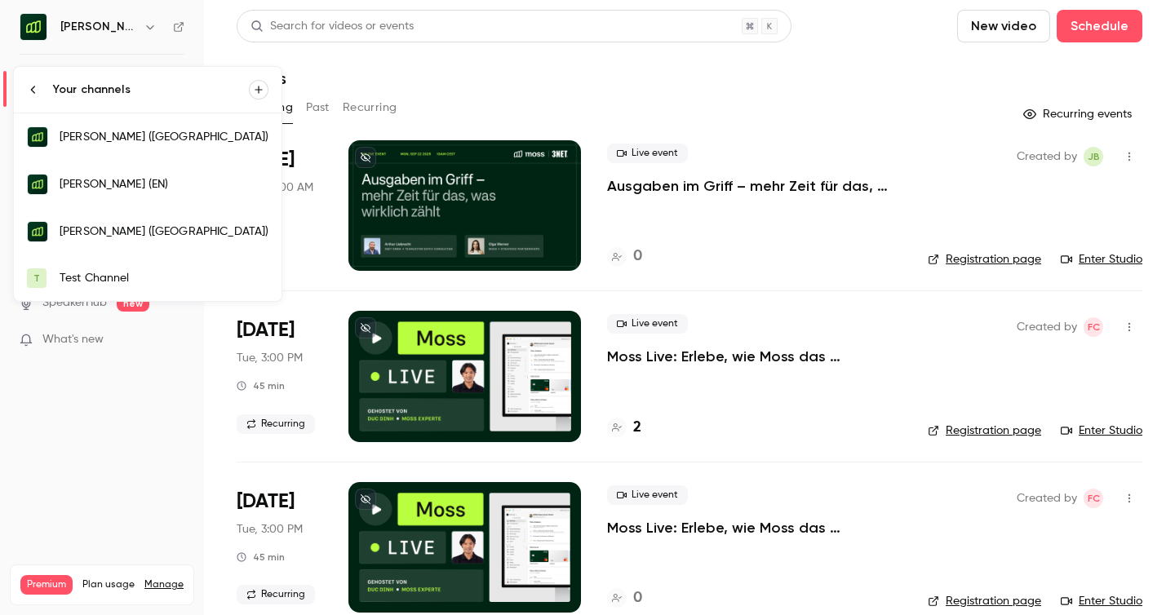
click at [113, 186] on div "[PERSON_NAME] (EN)" at bounding box center [164, 184] width 209 height 16
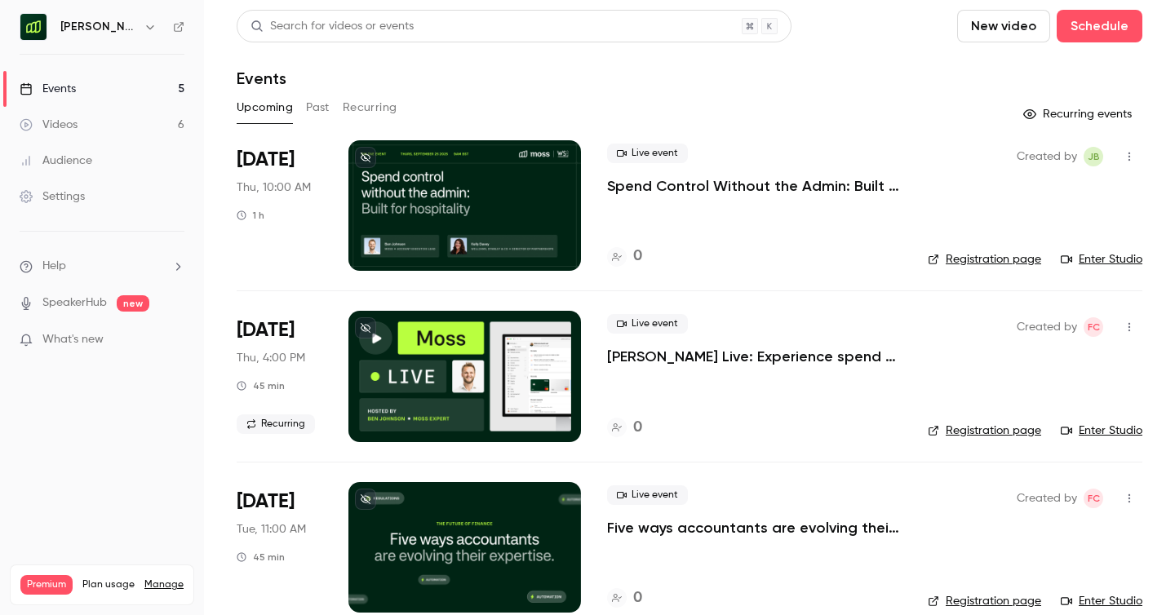
click at [177, 22] on icon at bounding box center [178, 26] width 11 height 11
